Goal: Browse casually: Explore the website without a specific task or goal

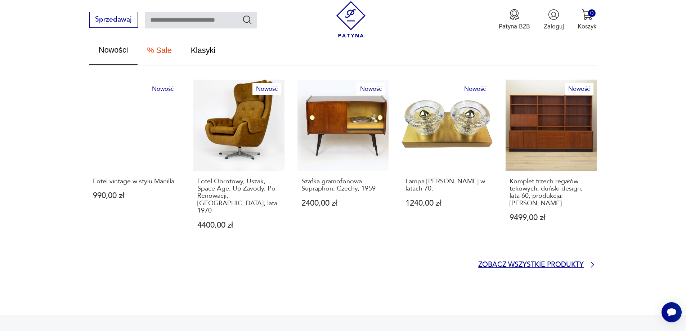
click at [561, 262] on p "Zobacz wszystkie produkty" at bounding box center [531, 265] width 106 height 6
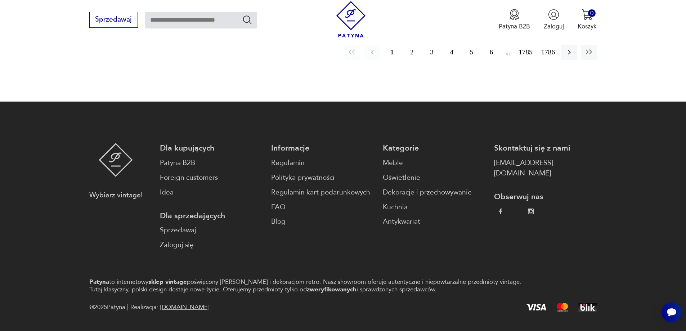
scroll to position [695, 0]
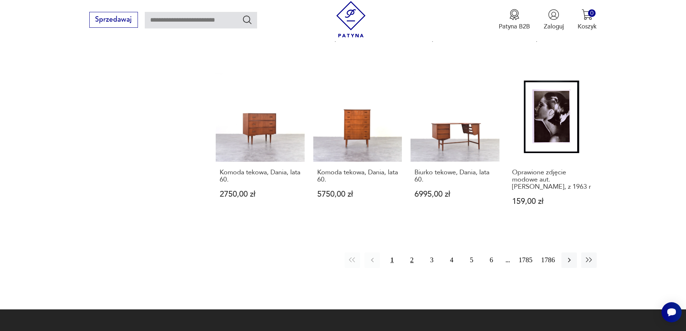
click at [411, 253] on button "2" at bounding box center [411, 260] width 15 height 15
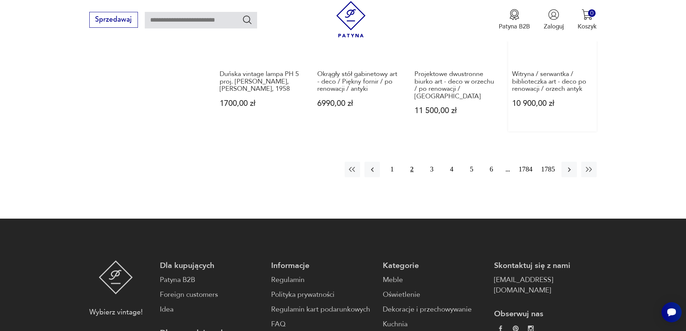
scroll to position [843, 0]
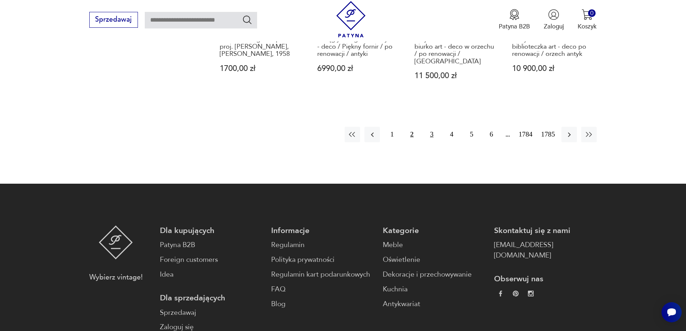
click at [435, 127] on button "3" at bounding box center [431, 134] width 15 height 15
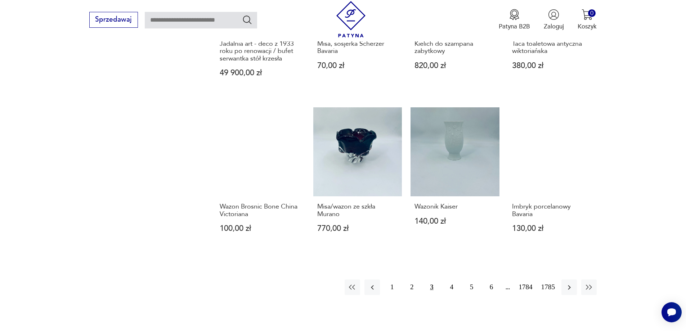
scroll to position [663, 0]
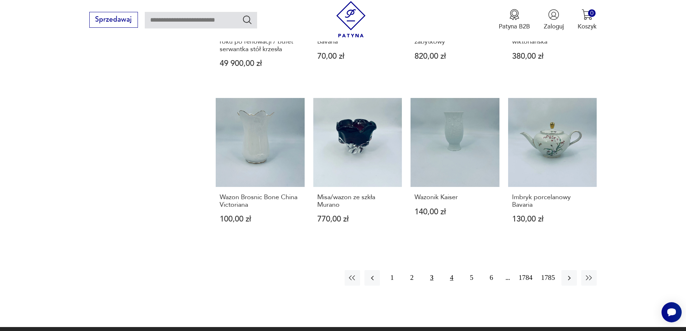
click at [451, 279] on button "4" at bounding box center [451, 277] width 15 height 15
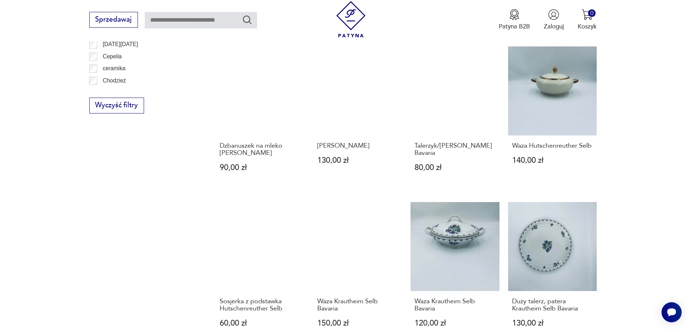
scroll to position [663, 0]
